Goal: Task Accomplishment & Management: Manage account settings

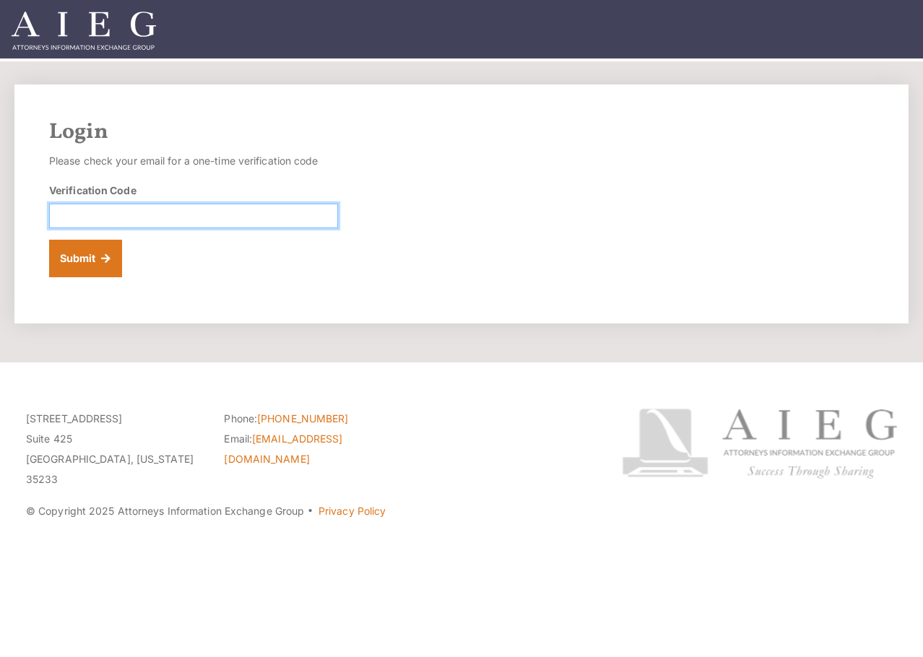
click at [262, 217] on input "Verification Code" at bounding box center [193, 216] width 289 height 25
type input "273107"
click at [49, 240] on button "Submit" at bounding box center [85, 259] width 73 height 38
drag, startPoint x: 165, startPoint y: 217, endPoint x: 196, endPoint y: 217, distance: 31.0
click at [165, 217] on input "Verification Code" at bounding box center [193, 216] width 289 height 25
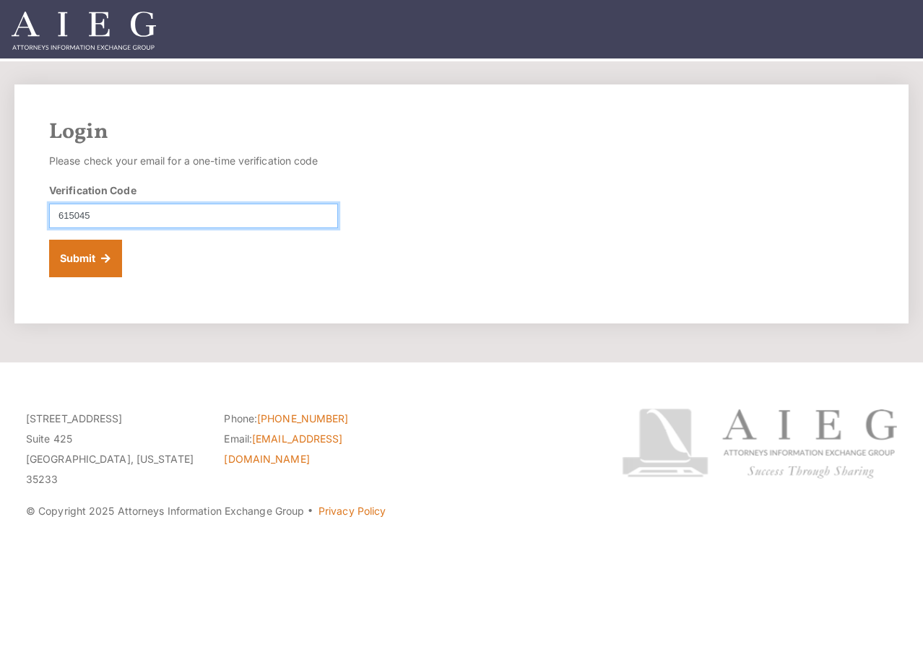
type input "615045"
click at [49, 240] on button "Submit" at bounding box center [85, 259] width 73 height 38
